Goal: Transaction & Acquisition: Subscribe to service/newsletter

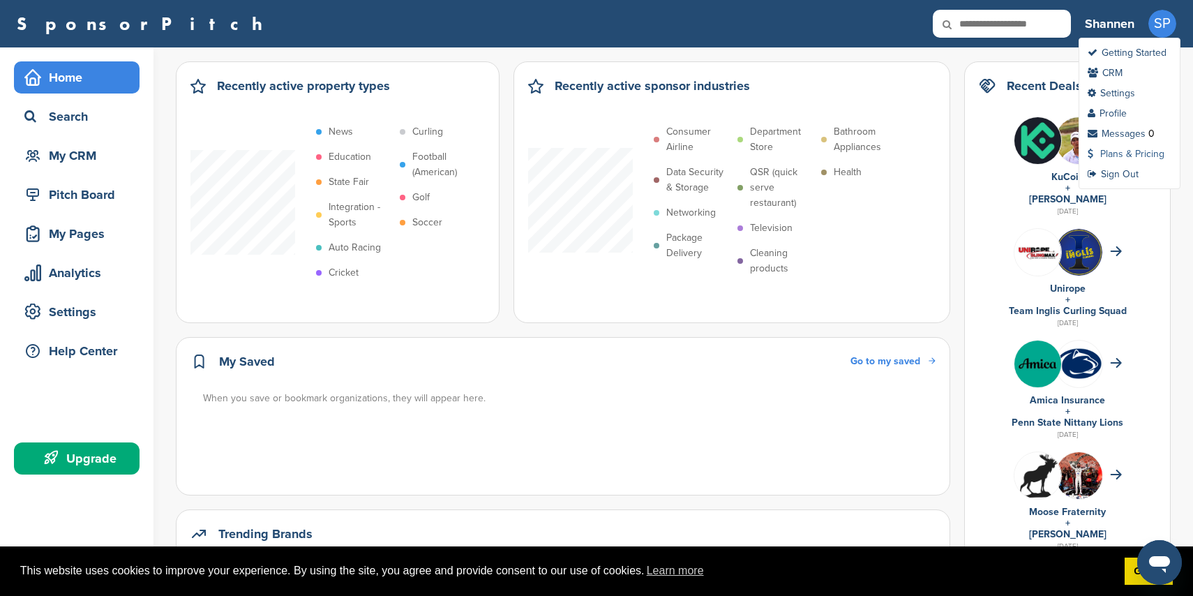
click at [1130, 152] on link "Plans & Pricing" at bounding box center [1126, 154] width 77 height 12
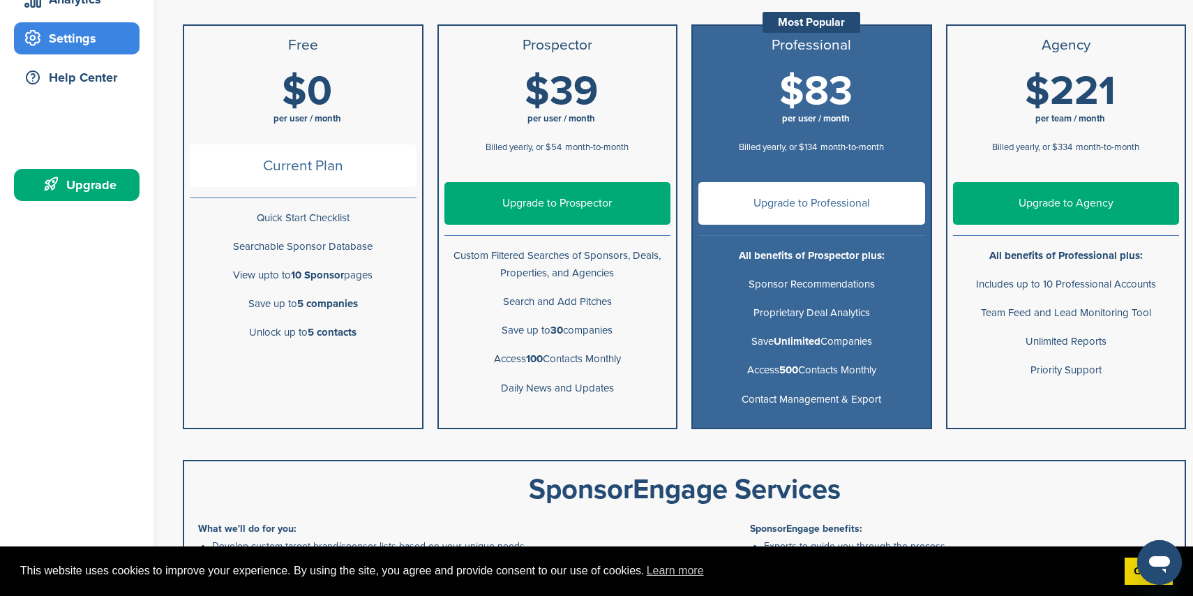
scroll to position [272, 0]
